Goal: Transaction & Acquisition: Purchase product/service

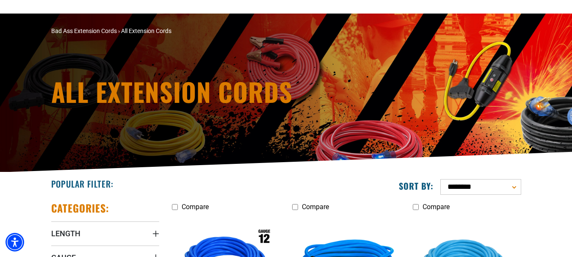
scroll to position [212, 0]
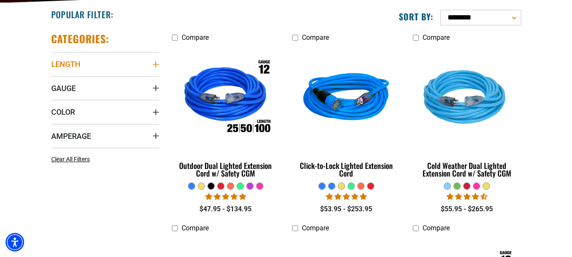
click at [156, 63] on icon "Length" at bounding box center [156, 64] width 7 height 7
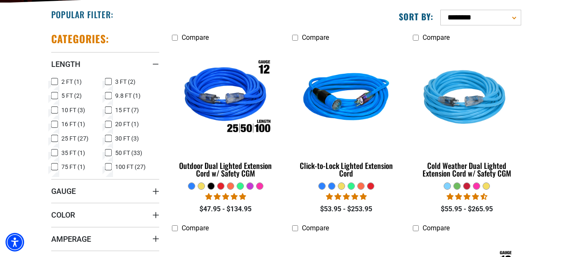
click at [111, 152] on icon at bounding box center [108, 152] width 7 height 11
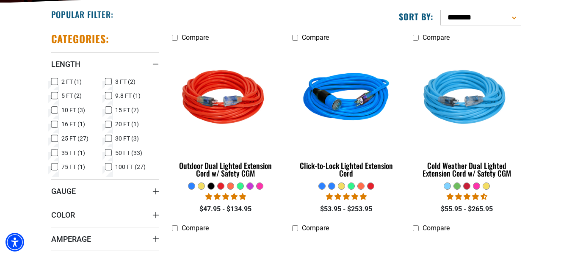
scroll to position [297, 0]
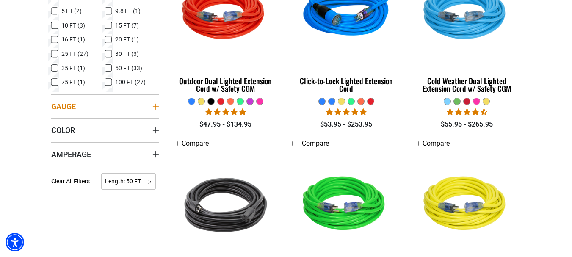
click at [153, 108] on icon "Gauge" at bounding box center [156, 106] width 7 height 7
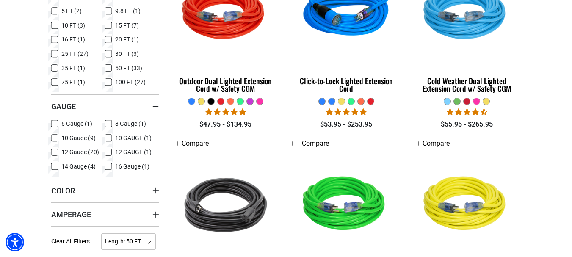
click at [56, 137] on icon at bounding box center [54, 138] width 7 height 11
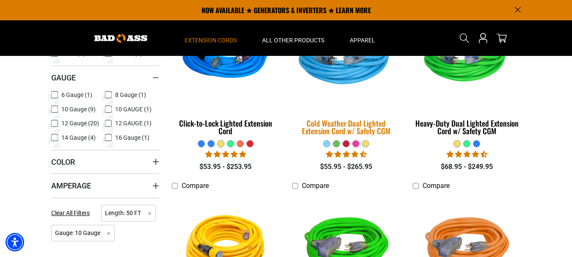
scroll to position [169, 0]
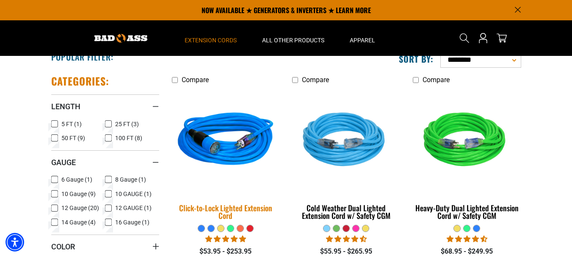
click at [229, 161] on img at bounding box center [226, 141] width 119 height 108
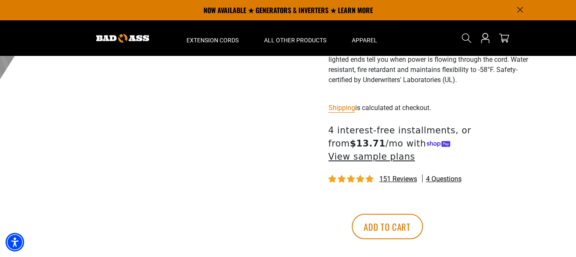
scroll to position [212, 0]
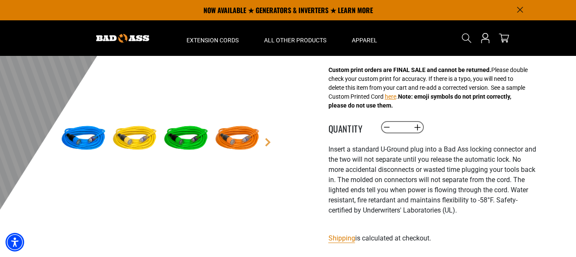
click at [240, 136] on img at bounding box center [237, 138] width 49 height 49
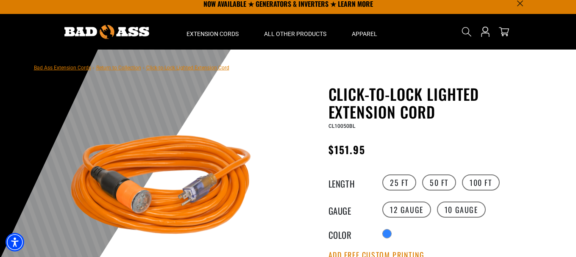
scroll to position [0, 0]
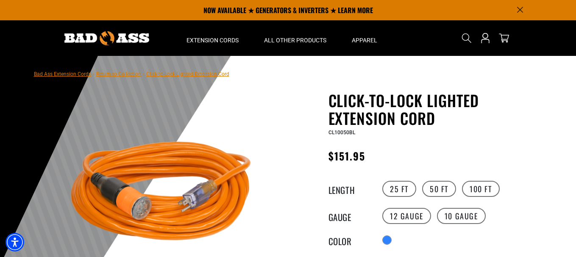
click at [145, 212] on img at bounding box center [161, 195] width 204 height 204
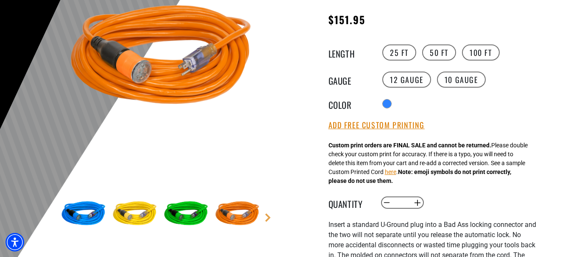
scroll to position [169, 0]
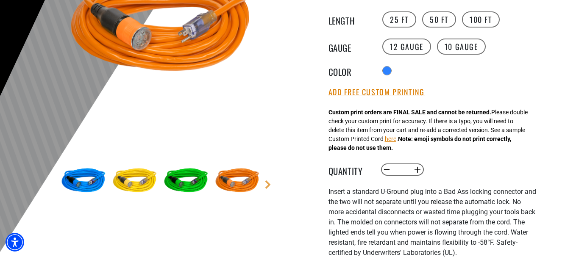
click at [129, 184] on img at bounding box center [134, 181] width 49 height 49
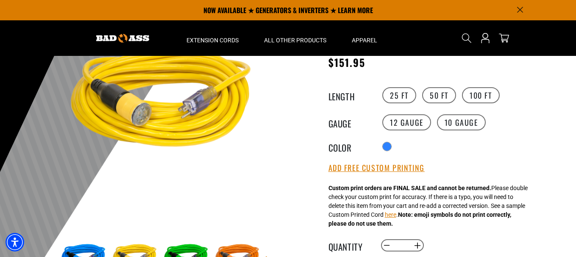
scroll to position [85, 0]
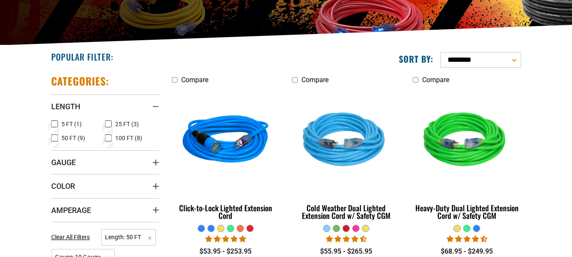
click at [108, 135] on rect at bounding box center [108, 138] width 7 height 7
click at [158, 160] on icon "Gauge" at bounding box center [156, 162] width 7 height 7
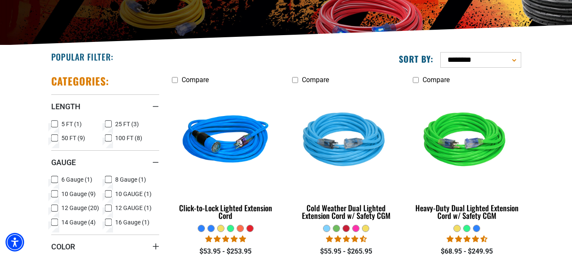
click at [107, 192] on icon at bounding box center [108, 194] width 7 height 11
click at [111, 193] on rect at bounding box center [108, 194] width 7 height 7
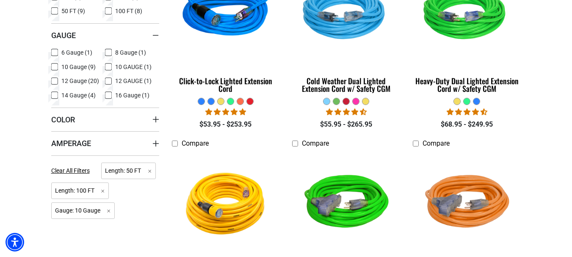
scroll to position [339, 0]
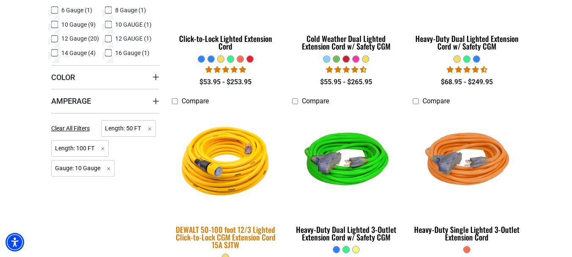
click at [217, 167] on img at bounding box center [226, 162] width 119 height 108
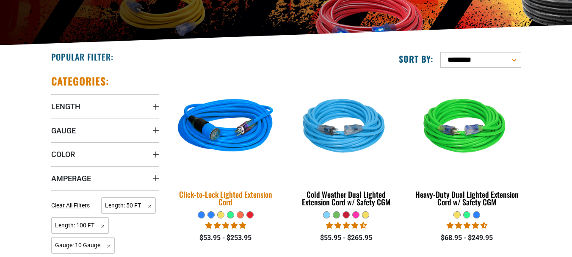
click at [221, 195] on div "Click-to-Lock Lighted Extension Cord" at bounding box center [226, 198] width 108 height 15
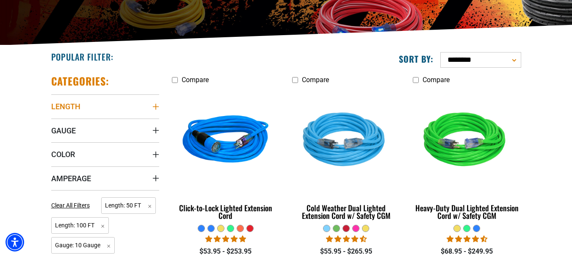
click at [149, 107] on summary "Length" at bounding box center [105, 106] width 108 height 24
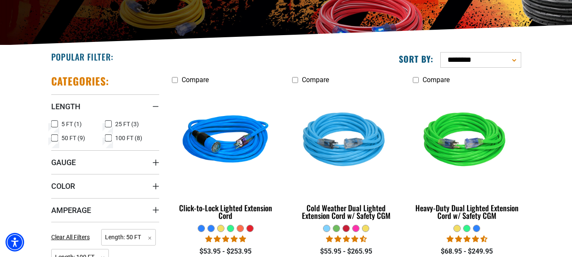
click at [108, 139] on icon at bounding box center [108, 138] width 5 height 5
click at [153, 157] on summary "Gauge" at bounding box center [105, 162] width 108 height 24
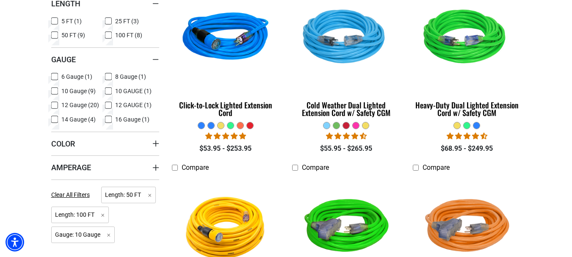
scroll to position [297, 0]
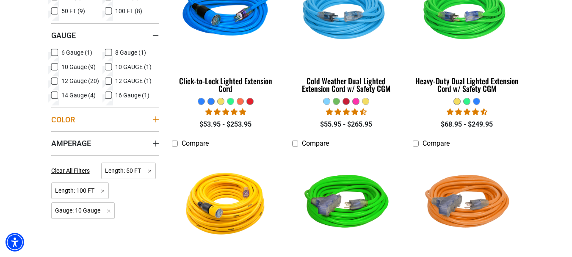
click at [154, 120] on icon "Color" at bounding box center [156, 119] width 7 height 7
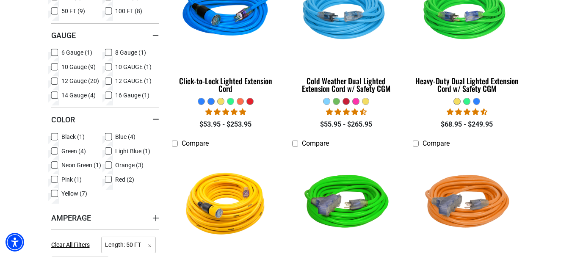
click at [108, 165] on icon at bounding box center [108, 165] width 7 height 11
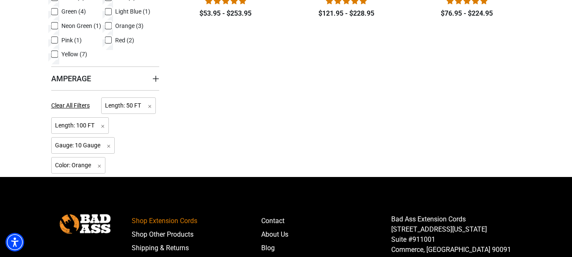
scroll to position [424, 0]
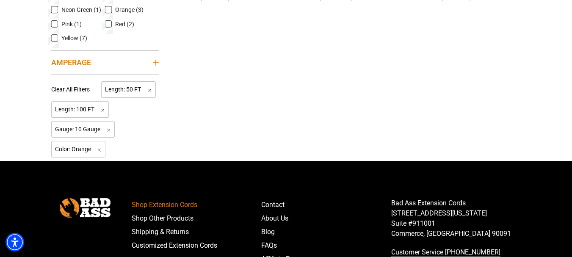
click at [157, 61] on icon "Amperage" at bounding box center [156, 62] width 7 height 7
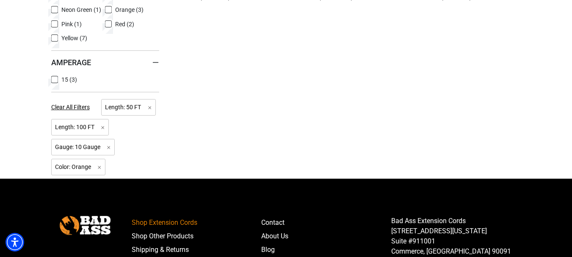
click at [51, 80] on rect at bounding box center [54, 79] width 7 height 7
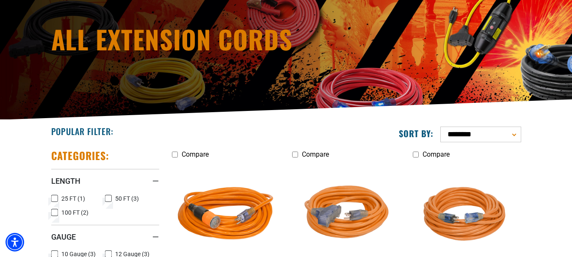
scroll to position [212, 0]
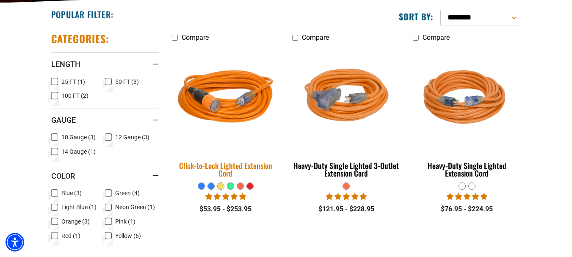
click at [237, 165] on div "Click-to-Lock Lighted Extension Cord" at bounding box center [226, 169] width 108 height 15
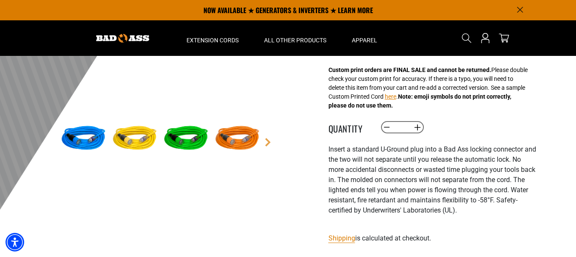
scroll to position [169, 0]
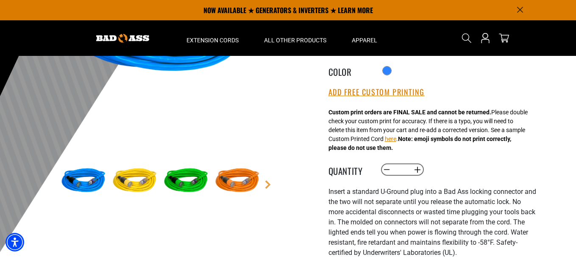
click at [240, 178] on img at bounding box center [237, 181] width 49 height 49
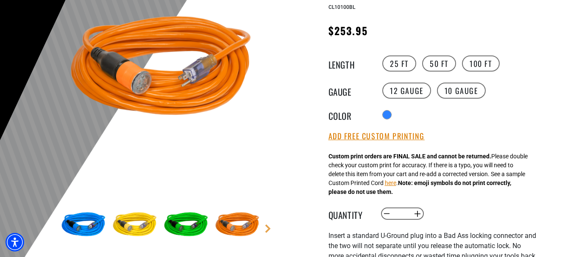
scroll to position [127, 0]
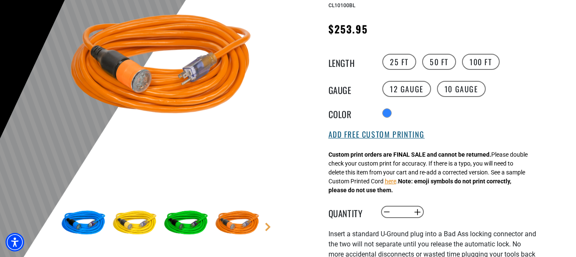
click at [380, 137] on button "Add Free Custom Printing" at bounding box center [376, 134] width 96 height 9
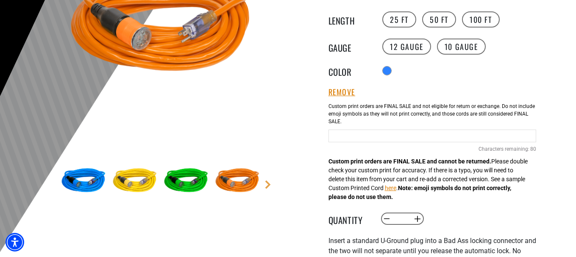
scroll to position [212, 0]
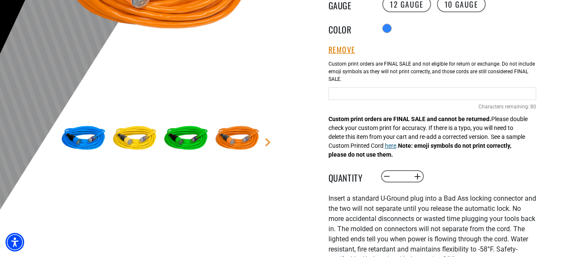
click at [396, 150] on button "here" at bounding box center [390, 146] width 11 height 9
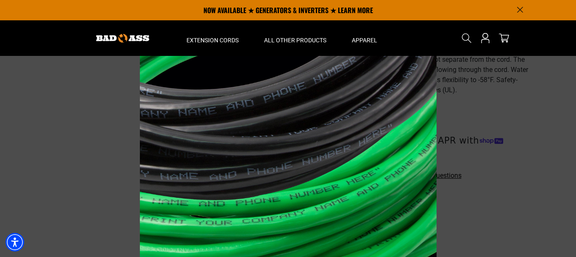
scroll to position [297, 0]
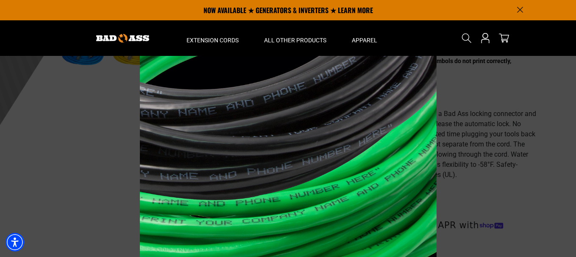
click at [403, 99] on div at bounding box center [288, 171] width 297 height 339
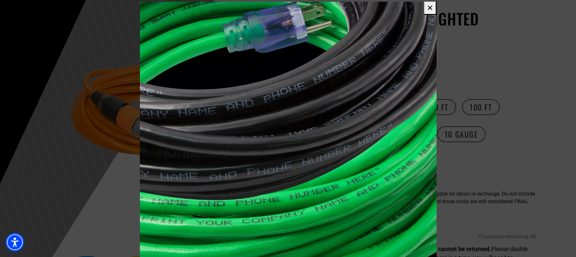
scroll to position [169, 0]
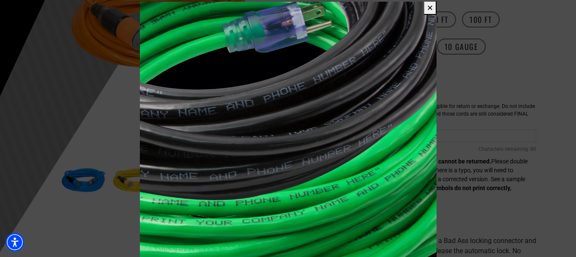
click at [430, 11] on button "✕" at bounding box center [429, 8] width 13 height 14
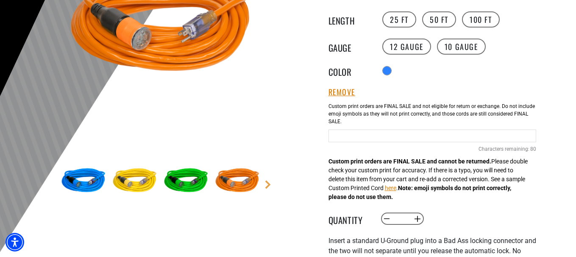
click at [352, 137] on input "Blue Cables" at bounding box center [432, 136] width 208 height 13
type input "*"
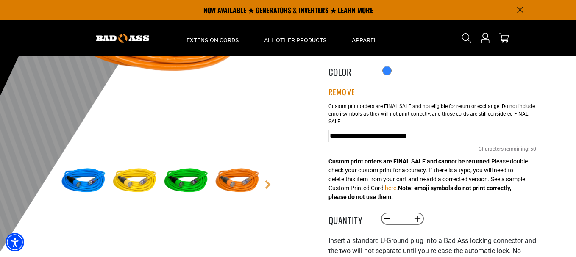
click at [469, 136] on input "**********" at bounding box center [432, 136] width 208 height 13
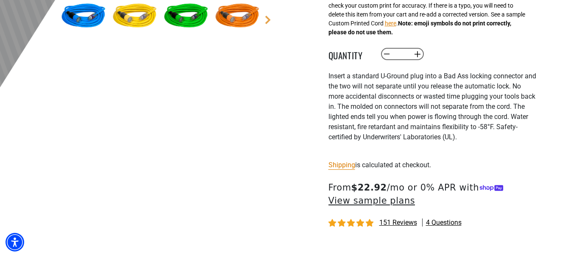
scroll to position [424, 0]
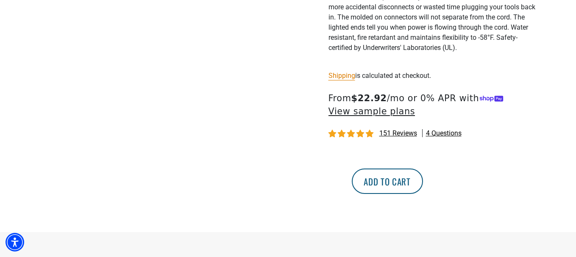
type input "**********"
click at [423, 181] on button "Add to cart" at bounding box center [387, 181] width 71 height 25
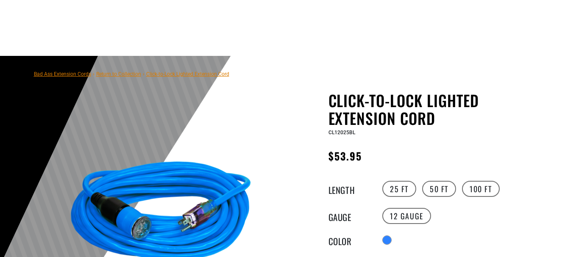
scroll to position [127, 0]
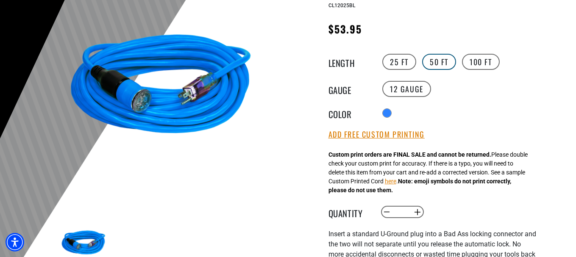
click at [434, 61] on label "50 FT" at bounding box center [439, 62] width 34 height 16
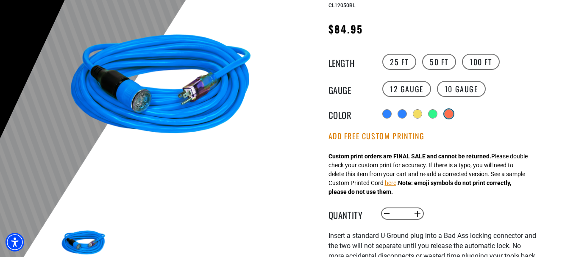
click at [453, 114] on div "products.product.variant_sold_out_or_unavailable" at bounding box center [448, 114] width 8 height 8
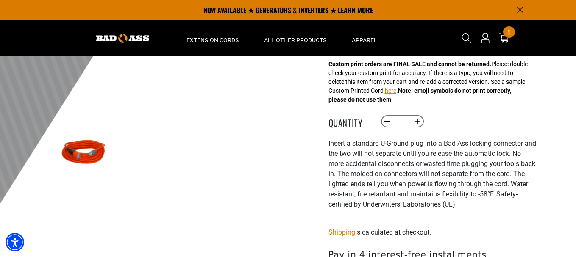
scroll to position [169, 0]
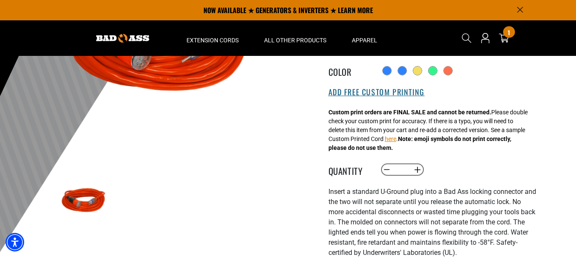
click at [367, 94] on button "Add Free Custom Printing" at bounding box center [376, 92] width 96 height 9
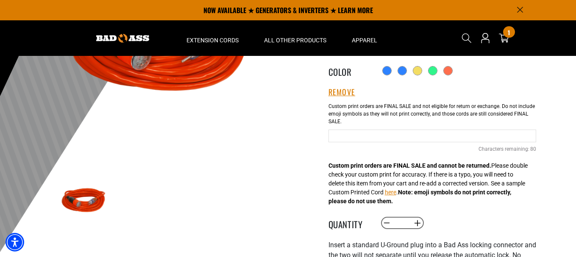
click at [350, 141] on input "text" at bounding box center [432, 136] width 208 height 13
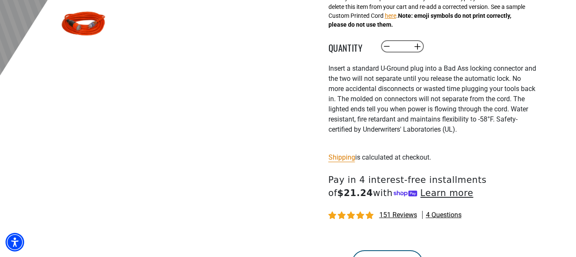
scroll to position [424, 0]
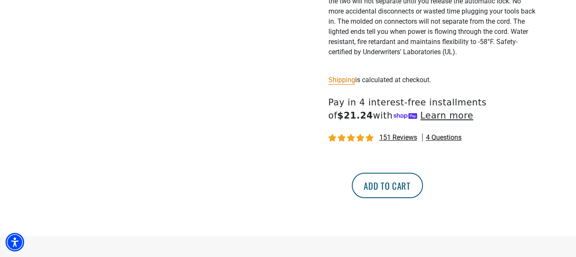
type input "**********"
click at [423, 186] on button "Add to cart" at bounding box center [387, 185] width 71 height 25
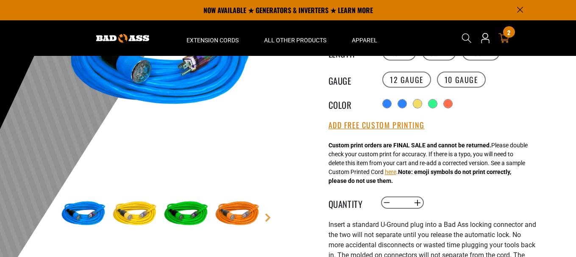
scroll to position [42, 0]
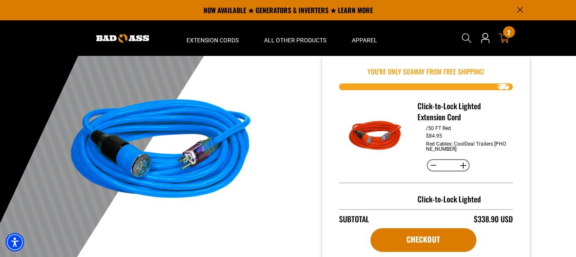
click at [509, 33] on span "2" at bounding box center [508, 32] width 3 height 6
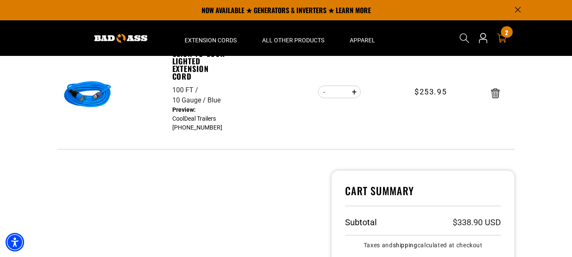
scroll to position [169, 0]
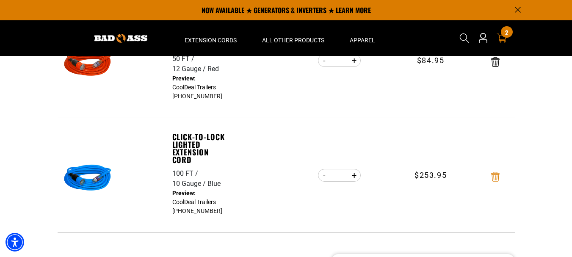
click at [493, 175] on icon "Remove Click-to-Lock Lighted Extension Cord - 100 FT / 10 Gauge / Blue" at bounding box center [496, 177] width 8 height 10
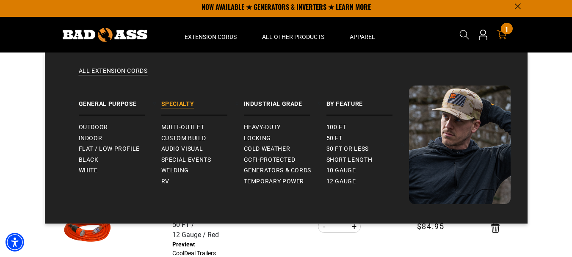
scroll to position [0, 0]
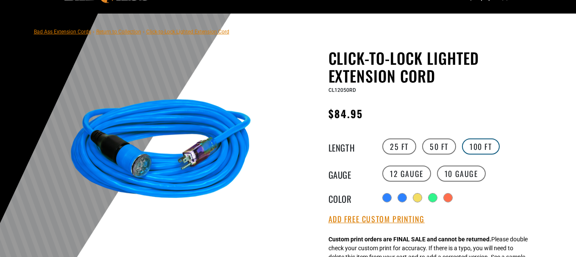
scroll to position [42, 0]
click at [476, 145] on label "100 FT" at bounding box center [481, 147] width 38 height 16
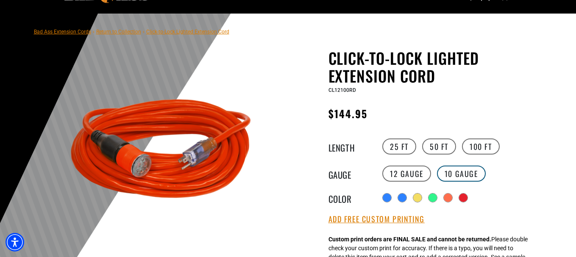
click at [458, 171] on label "10 Gauge" at bounding box center [461, 174] width 49 height 16
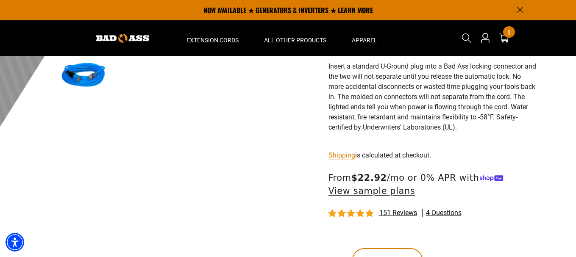
scroll to position [85, 0]
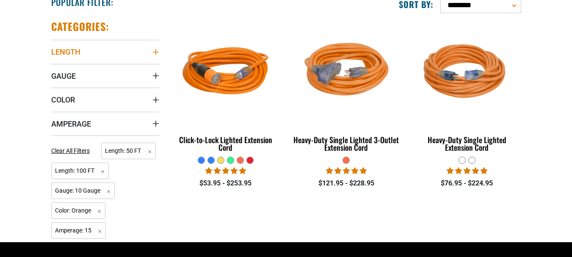
scroll to position [224, 0]
click at [155, 53] on icon "Length" at bounding box center [156, 52] width 7 height 7
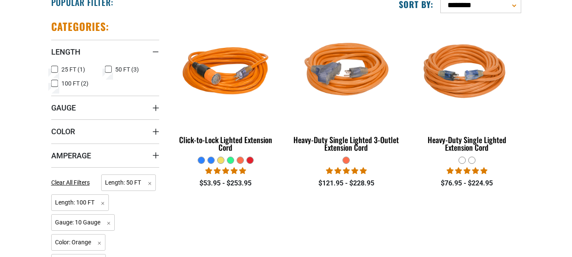
scroll to position [0, 0]
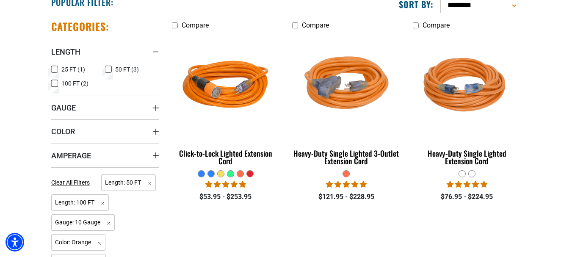
click at [109, 68] on icon at bounding box center [108, 69] width 5 height 5
click at [157, 105] on icon "Gauge" at bounding box center [156, 108] width 7 height 7
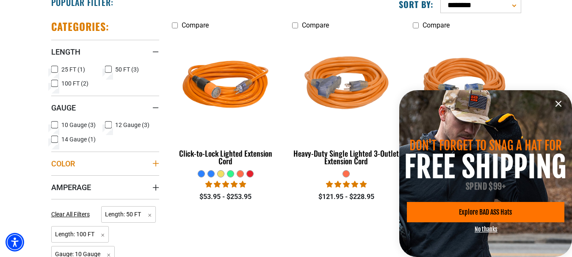
click at [153, 161] on icon "Color" at bounding box center [156, 163] width 7 height 7
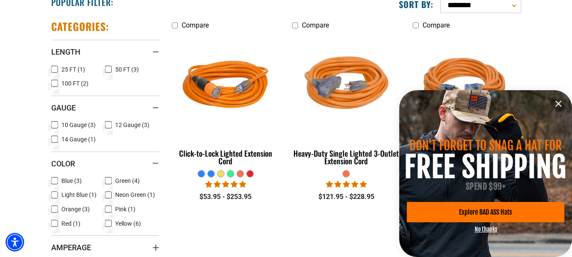
click at [59, 210] on label "Orange (3) Orange (3 products)" at bounding box center [78, 209] width 54 height 11
click at [53, 211] on icon at bounding box center [54, 209] width 7 height 11
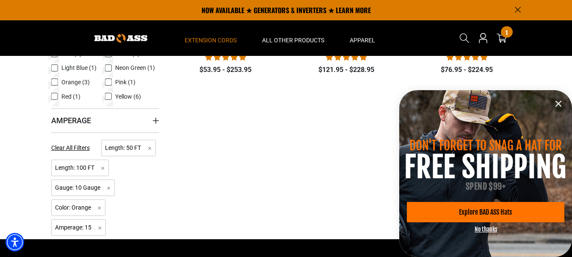
scroll to position [267, 0]
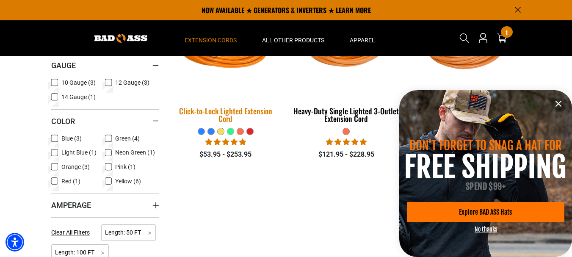
click at [231, 116] on div "Click-to-Lock Lighted Extension Cord" at bounding box center [226, 114] width 108 height 15
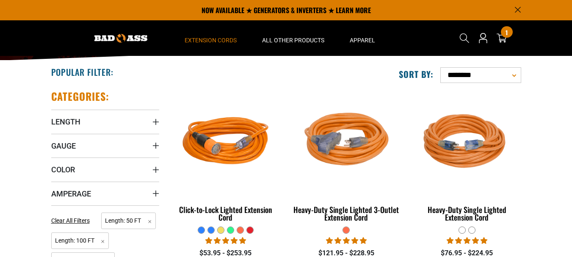
scroll to position [139, 0]
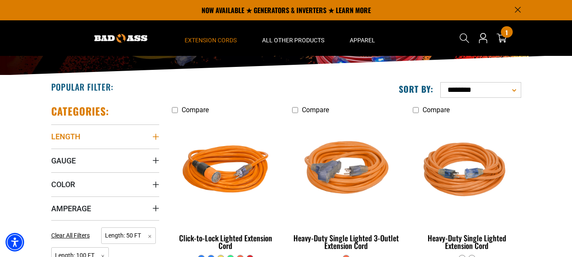
click at [156, 137] on icon "Length" at bounding box center [156, 137] width 6 height 6
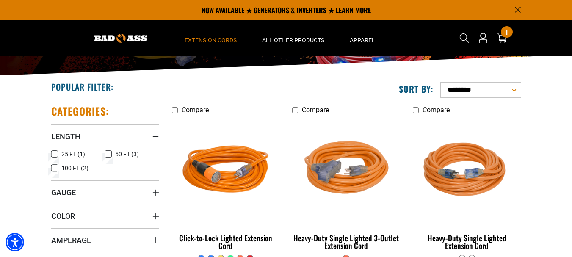
click at [109, 154] on icon at bounding box center [109, 154] width 4 height 2
click at [155, 193] on icon "Gauge" at bounding box center [156, 192] width 7 height 7
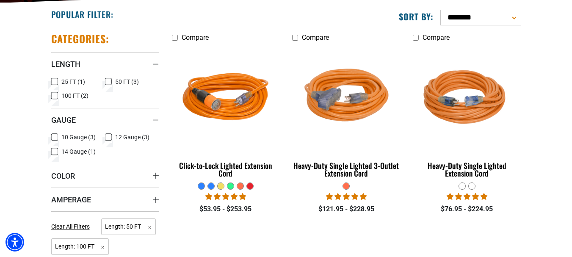
scroll to position [267, 0]
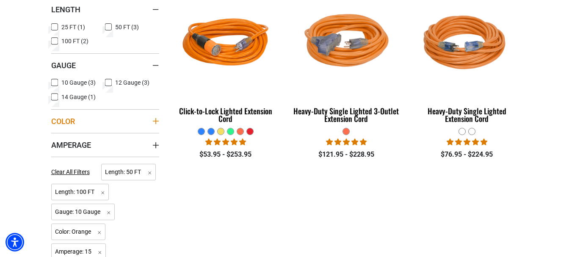
click at [156, 121] on icon "Color" at bounding box center [156, 121] width 6 height 6
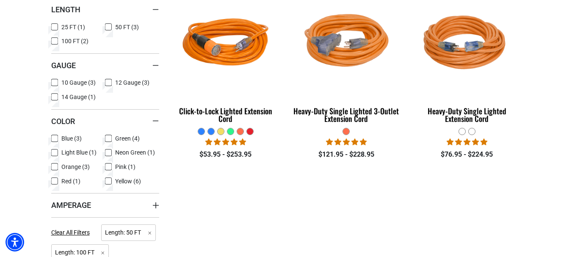
click at [56, 168] on icon at bounding box center [54, 167] width 5 height 5
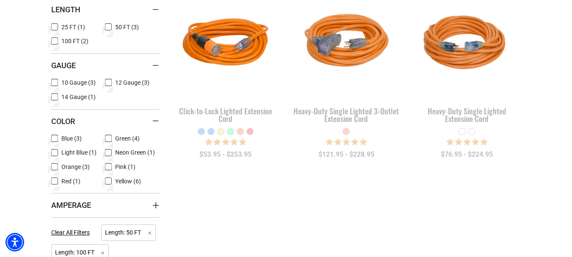
click at [56, 168] on icon at bounding box center [54, 166] width 7 height 11
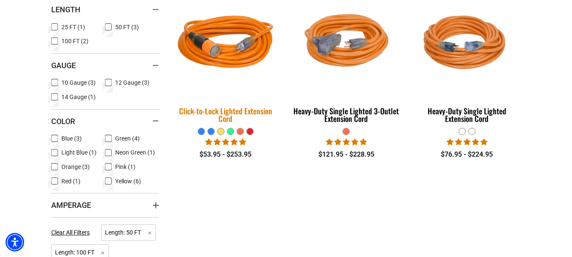
click at [231, 110] on div "Click-to-Lock Lighted Extension Cord" at bounding box center [226, 114] width 108 height 15
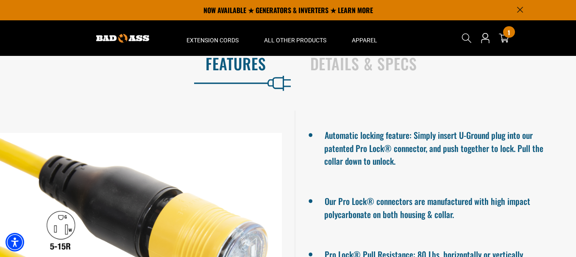
scroll to position [381, 0]
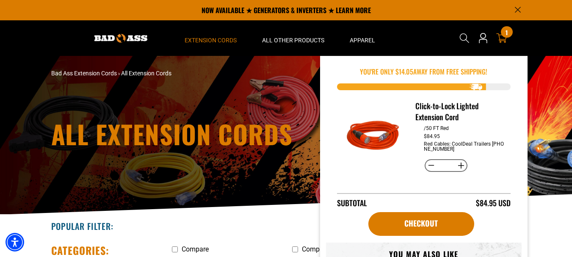
click at [505, 31] on div "1 1 item" at bounding box center [506, 31] width 11 height 11
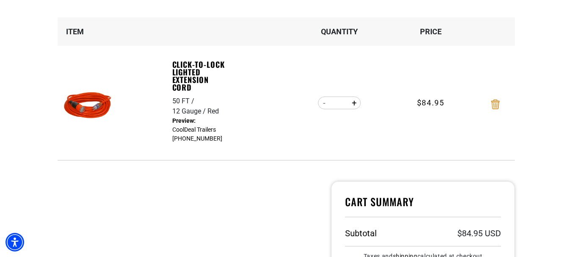
click at [496, 103] on icon "Remove Click-to-Lock Lighted Extension Cord - 50 FT / 12 Gauge / Red" at bounding box center [496, 105] width 8 height 10
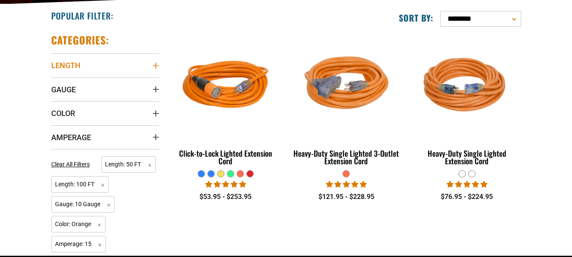
scroll to position [212, 0]
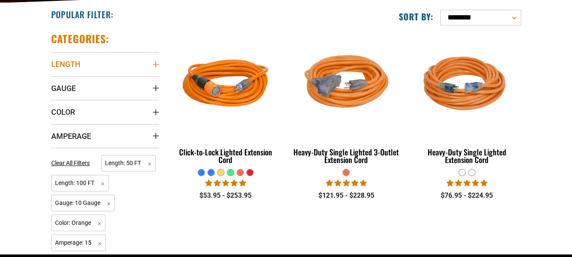
click at [154, 61] on icon "Length" at bounding box center [156, 64] width 7 height 7
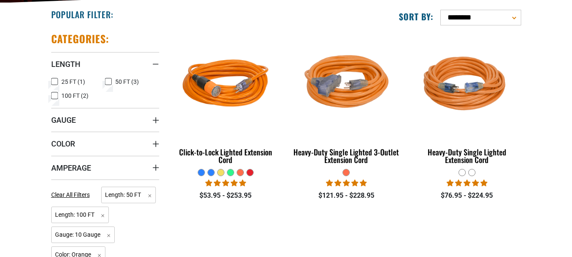
scroll to position [0, 0]
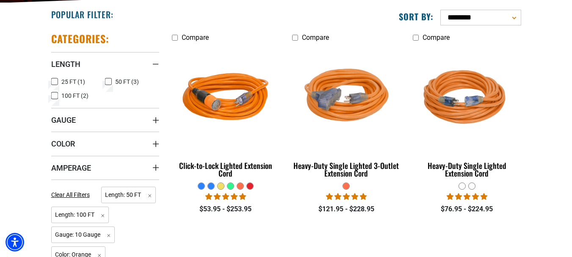
click at [51, 97] on rect at bounding box center [54, 95] width 7 height 7
click at [158, 122] on icon "Gauge" at bounding box center [156, 120] width 7 height 7
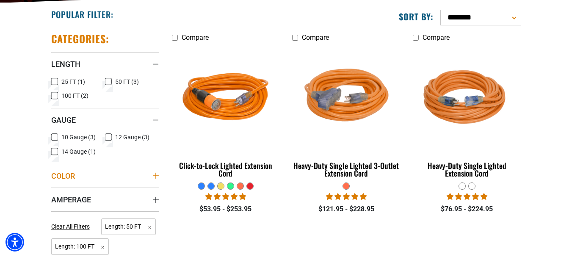
click at [140, 172] on summary "Color" at bounding box center [105, 176] width 108 height 24
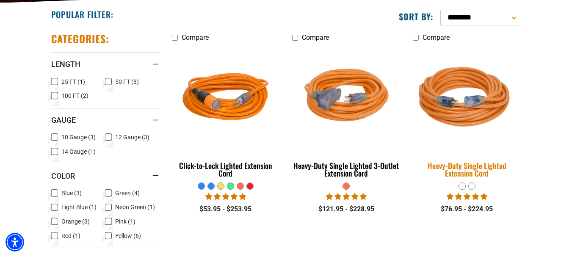
click at [467, 113] on img at bounding box center [467, 98] width 119 height 108
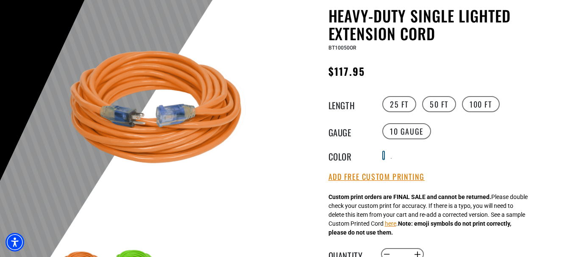
click at [384, 158] on div at bounding box center [383, 158] width 1 height 1
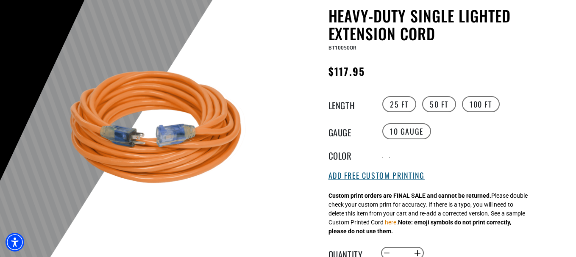
click at [371, 175] on button "Add Free Custom Printing" at bounding box center [376, 175] width 96 height 9
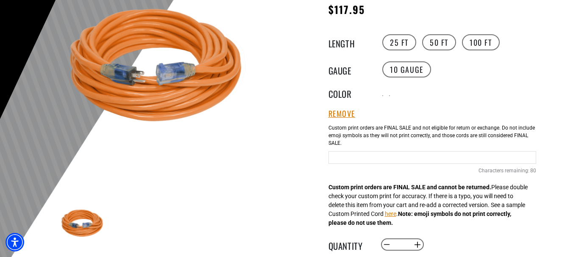
scroll to position [169, 0]
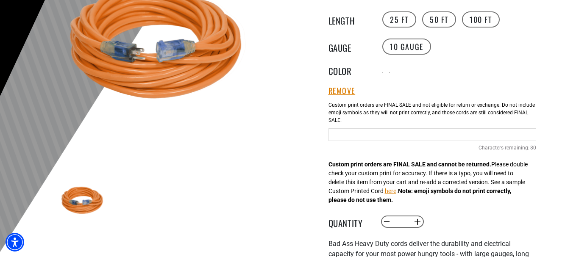
click at [350, 133] on input "text" at bounding box center [432, 134] width 208 height 13
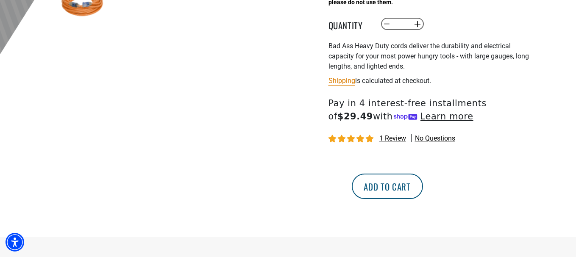
scroll to position [381, 0]
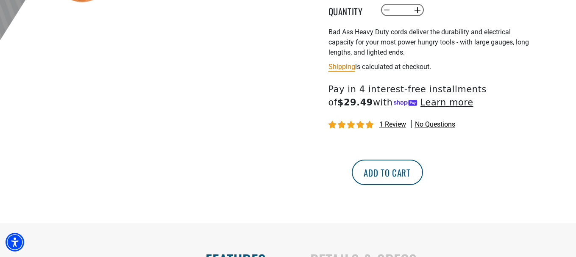
type input "**********"
click at [423, 174] on button "Add to cart" at bounding box center [387, 172] width 71 height 25
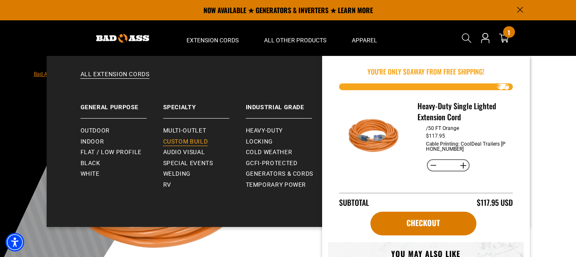
click at [181, 142] on span "Custom Build" at bounding box center [185, 142] width 45 height 8
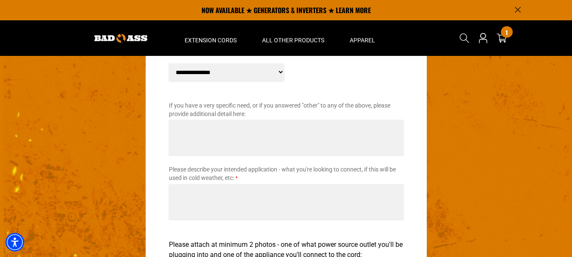
scroll to position [1221, 0]
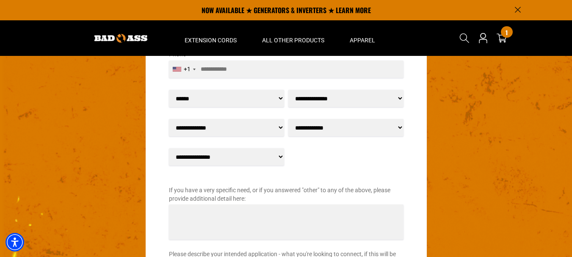
click at [280, 125] on select "**********" at bounding box center [226, 127] width 115 height 17
click at [299, 156] on div "Name * Email * Phone * +1 +1 +93 +1" at bounding box center [286, 233] width 239 height 538
click at [395, 126] on select "**********" at bounding box center [346, 127] width 115 height 17
click at [280, 152] on select "**********" at bounding box center [226, 156] width 115 height 17
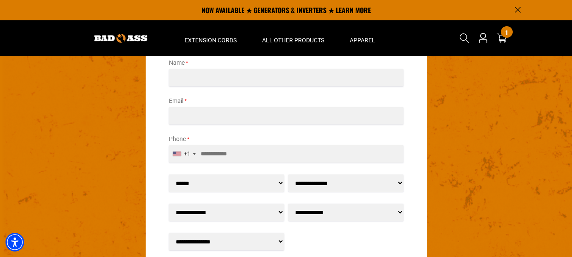
click at [400, 183] on select "**********" at bounding box center [346, 183] width 115 height 17
select select "******"
click at [289, 175] on select "**********" at bounding box center [346, 183] width 115 height 17
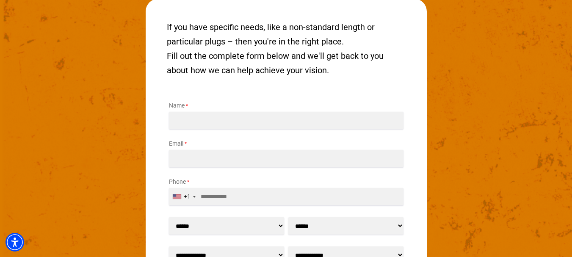
scroll to position [1094, 0]
click at [198, 118] on input "Name *" at bounding box center [286, 119] width 235 height 17
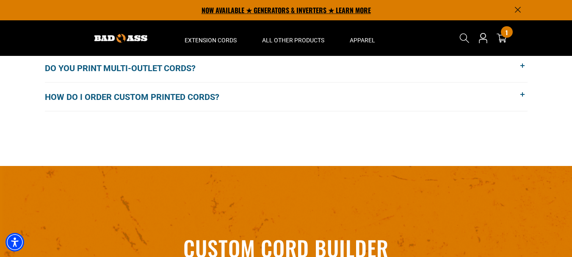
scroll to position [755, 0]
